Goal: Navigation & Orientation: Understand site structure

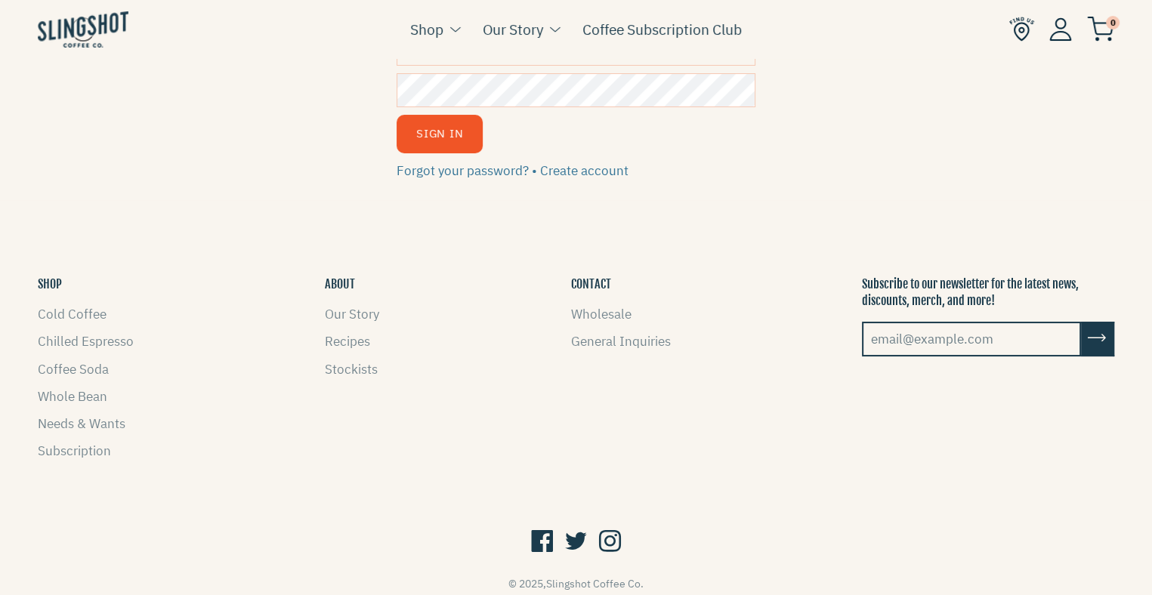
scroll to position [94, 0]
